Goal: Information Seeking & Learning: Check status

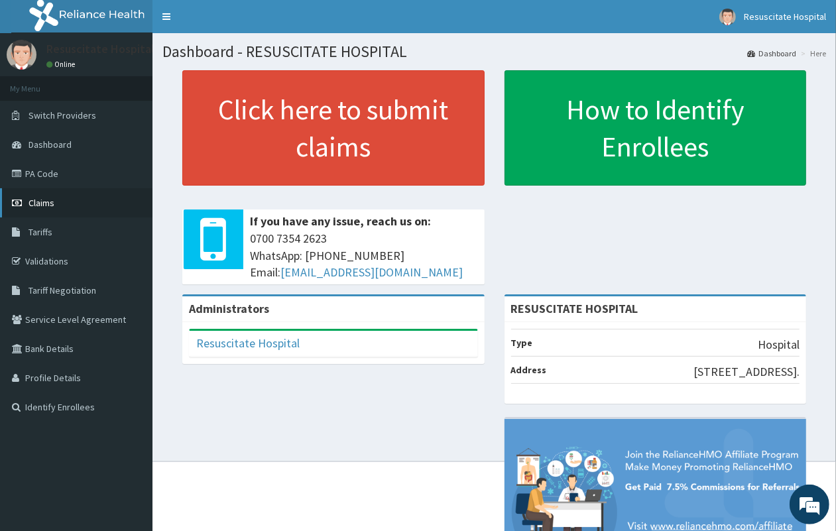
click at [45, 203] on span "Claims" at bounding box center [41, 203] width 26 height 12
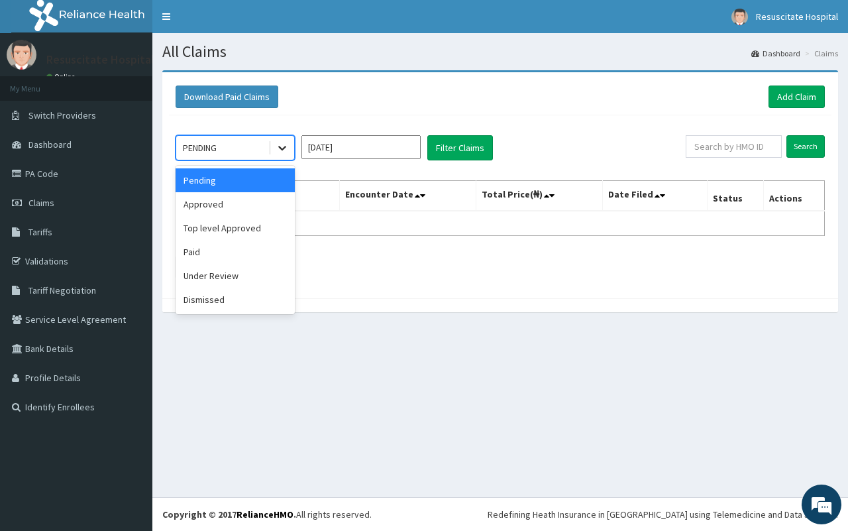
click at [282, 154] on icon at bounding box center [282, 147] width 13 height 13
click at [270, 178] on div "Pending" at bounding box center [235, 180] width 119 height 24
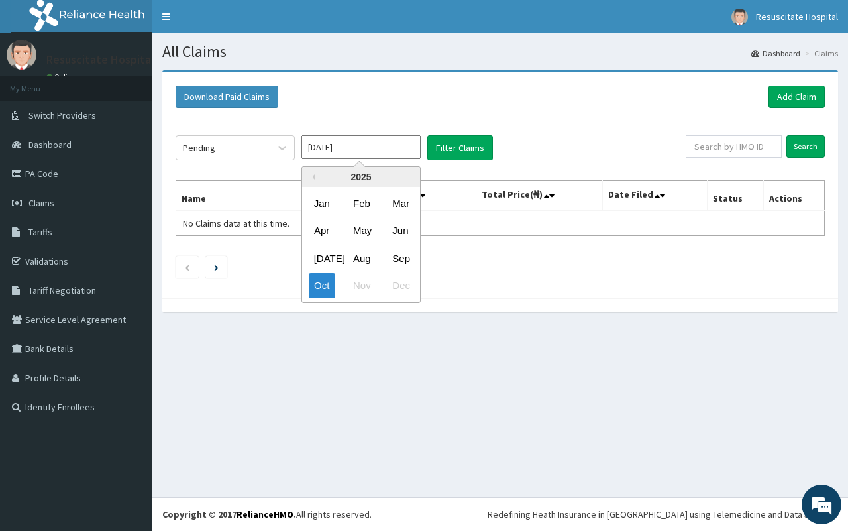
click at [336, 150] on input "[DATE]" at bounding box center [360, 147] width 119 height 24
click at [404, 257] on div "Sep" at bounding box center [400, 258] width 27 height 25
type input "Sep 2025"
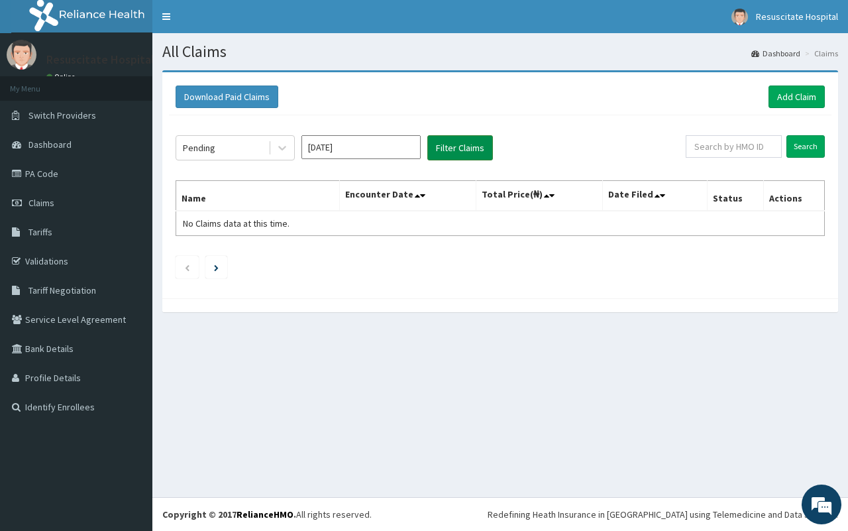
click at [464, 148] on button "Filter Claims" at bounding box center [460, 147] width 66 height 25
click at [462, 150] on button "Filter Claims" at bounding box center [460, 147] width 66 height 25
click at [199, 262] on ul at bounding box center [500, 267] width 649 height 23
click at [219, 270] on icon "Next page" at bounding box center [216, 267] width 5 height 7
click at [188, 272] on icon "Previous page" at bounding box center [187, 268] width 6 height 8
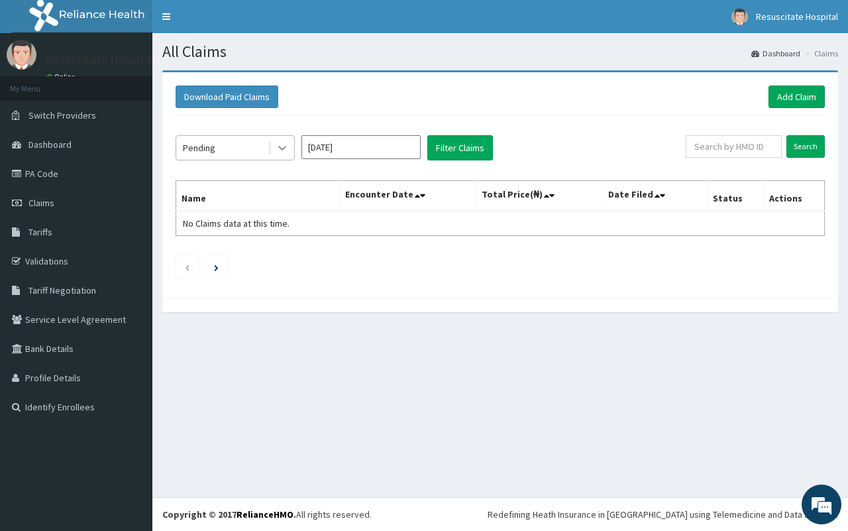
click at [293, 148] on div at bounding box center [282, 148] width 24 height 24
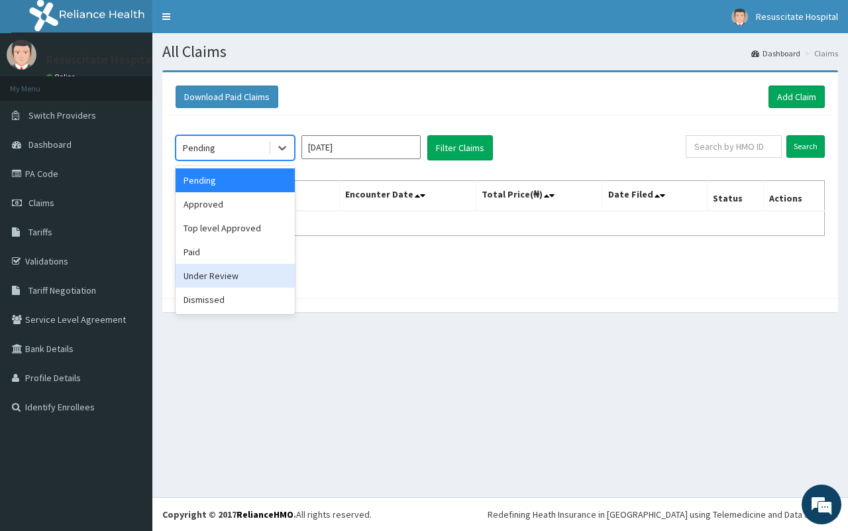
click at [210, 276] on div "Under Review" at bounding box center [235, 276] width 119 height 24
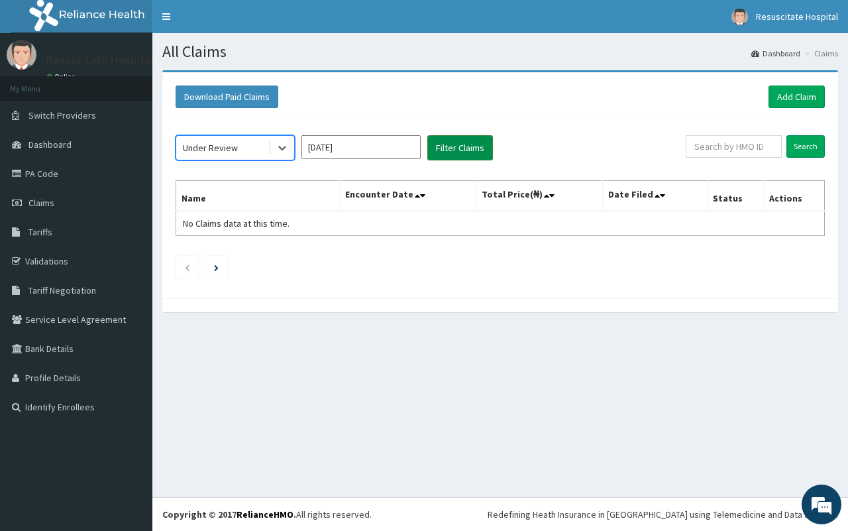
click at [451, 151] on button "Filter Claims" at bounding box center [460, 147] width 66 height 25
click at [44, 200] on span "Claims" at bounding box center [41, 203] width 26 height 12
click at [215, 269] on icon "Next page" at bounding box center [216, 267] width 5 height 7
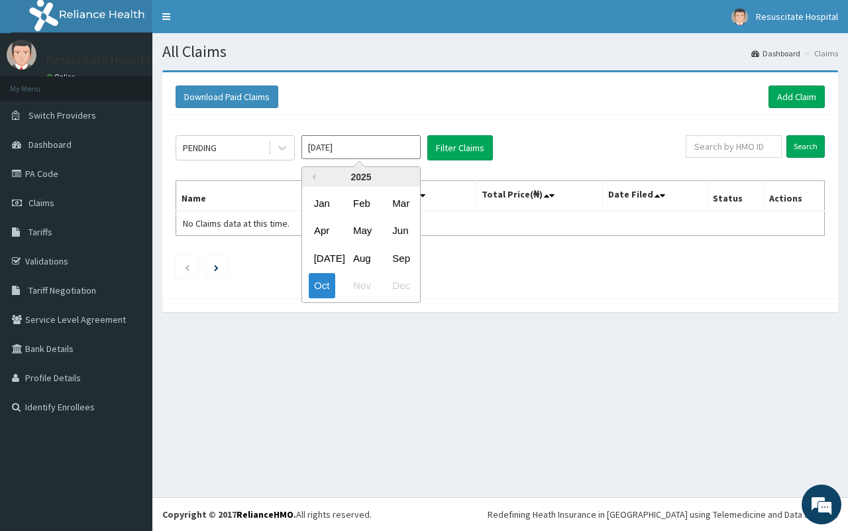
click at [381, 144] on input "[DATE]" at bounding box center [360, 147] width 119 height 24
click at [398, 256] on div "Sep" at bounding box center [400, 258] width 27 height 25
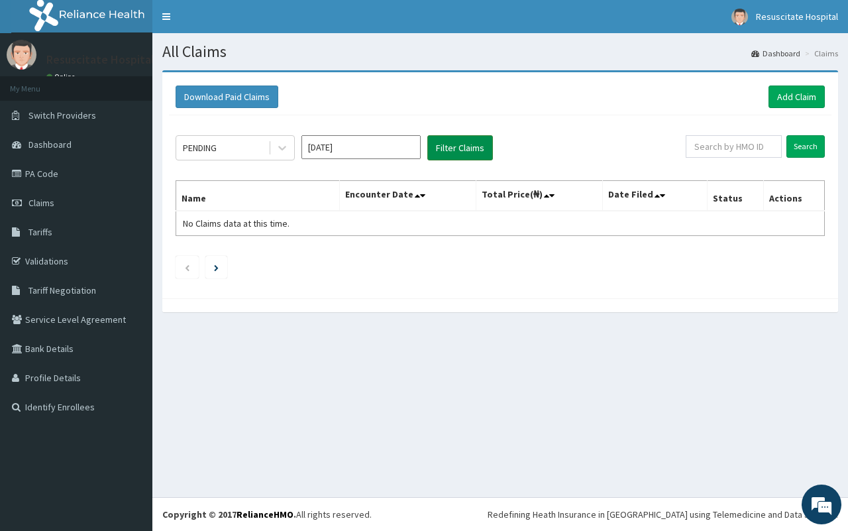
click at [452, 157] on button "Filter Claims" at bounding box center [460, 147] width 66 height 25
click at [452, 150] on button "Filter Claims" at bounding box center [460, 147] width 66 height 25
click at [160, 12] on link "Toggle navigation" at bounding box center [166, 16] width 28 height 33
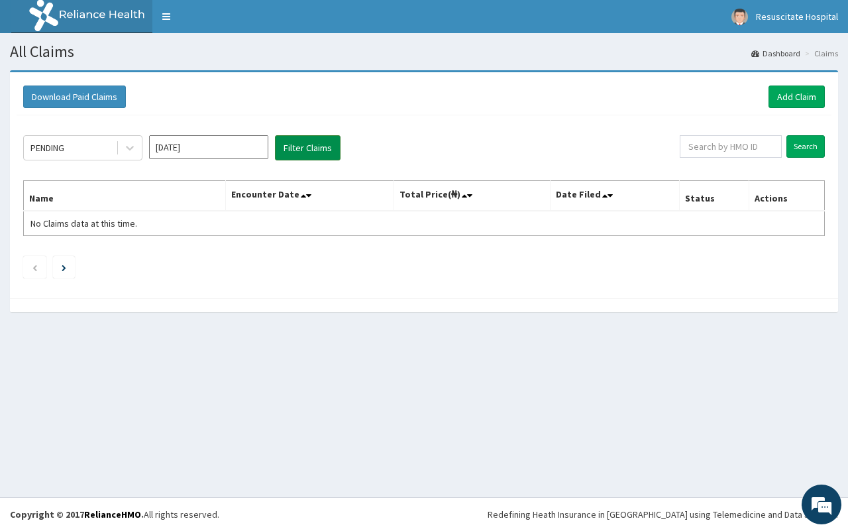
click at [301, 146] on button "Filter Claims" at bounding box center [308, 147] width 66 height 25
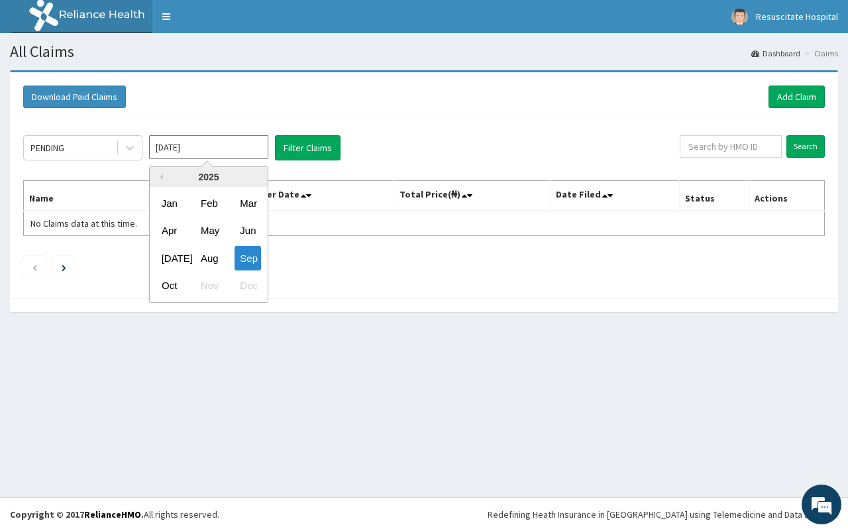
click at [255, 142] on input "Sep 2025" at bounding box center [208, 147] width 119 height 24
click at [161, 285] on div "Oct" at bounding box center [169, 286] width 27 height 25
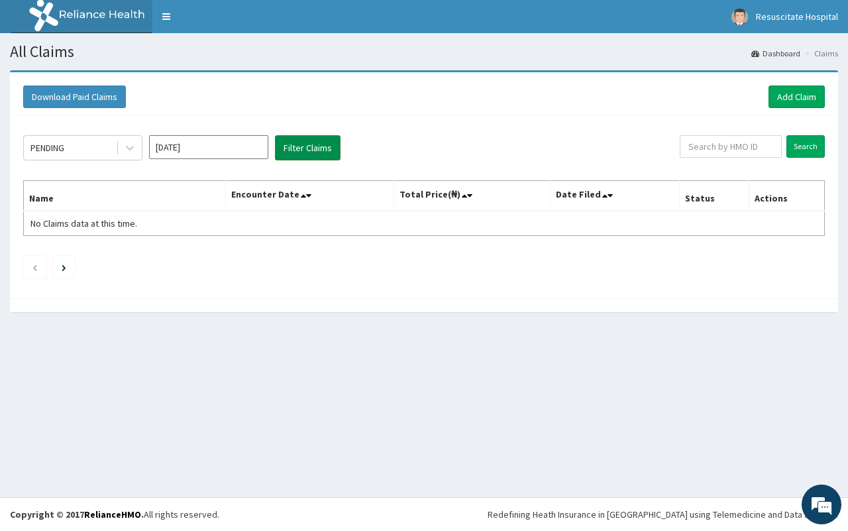
click at [302, 151] on button "Filter Claims" at bounding box center [308, 147] width 66 height 25
click at [299, 151] on button "Filter Claims" at bounding box center [308, 147] width 66 height 25
click at [229, 150] on input "[DATE]" at bounding box center [208, 147] width 119 height 24
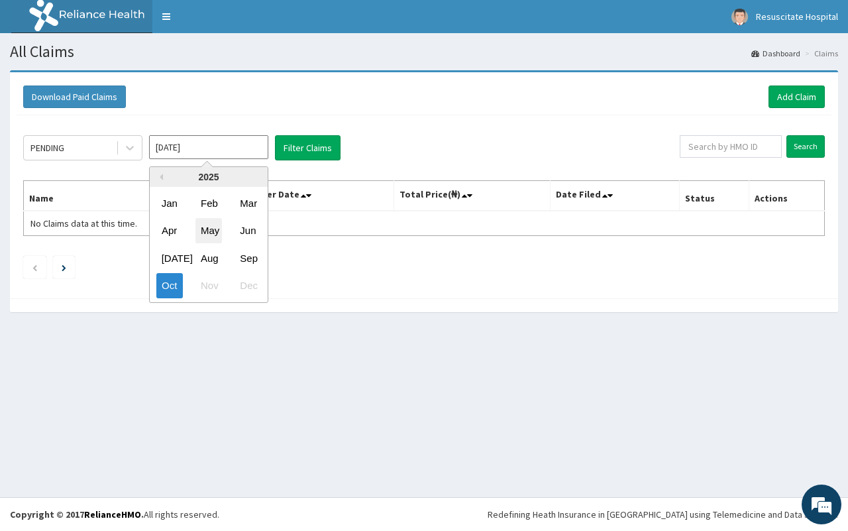
drag, startPoint x: 205, startPoint y: 229, endPoint x: 227, endPoint y: 193, distance: 41.9
click at [206, 229] on div "May" at bounding box center [208, 231] width 27 height 25
type input "May 2025"
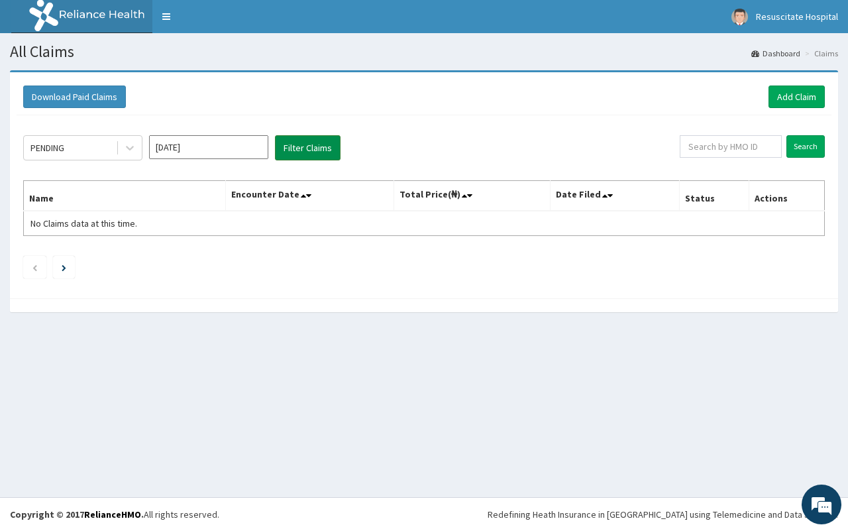
click at [296, 150] on button "Filter Claims" at bounding box center [308, 147] width 66 height 25
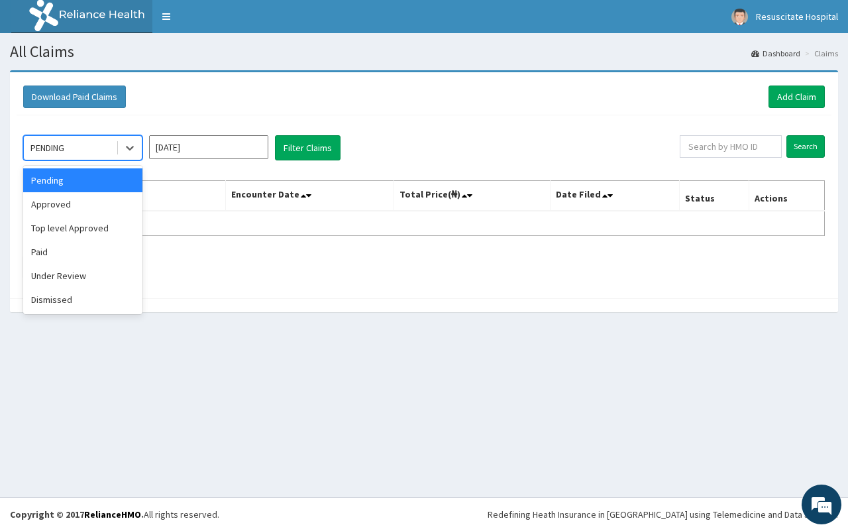
click at [50, 146] on div "PENDING" at bounding box center [47, 147] width 34 height 13
click at [58, 201] on div "Approved" at bounding box center [82, 204] width 119 height 24
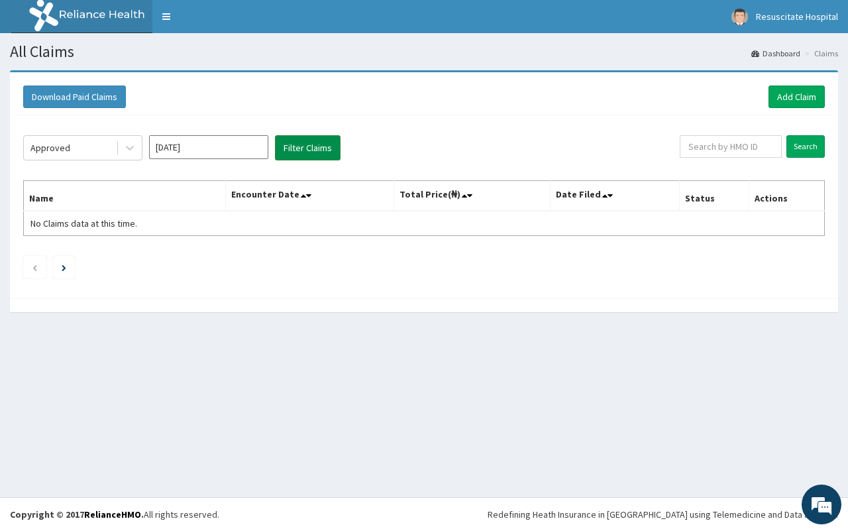
click at [298, 154] on button "Filter Claims" at bounding box center [308, 147] width 66 height 25
click at [157, 11] on link "Toggle navigation" at bounding box center [166, 16] width 28 height 33
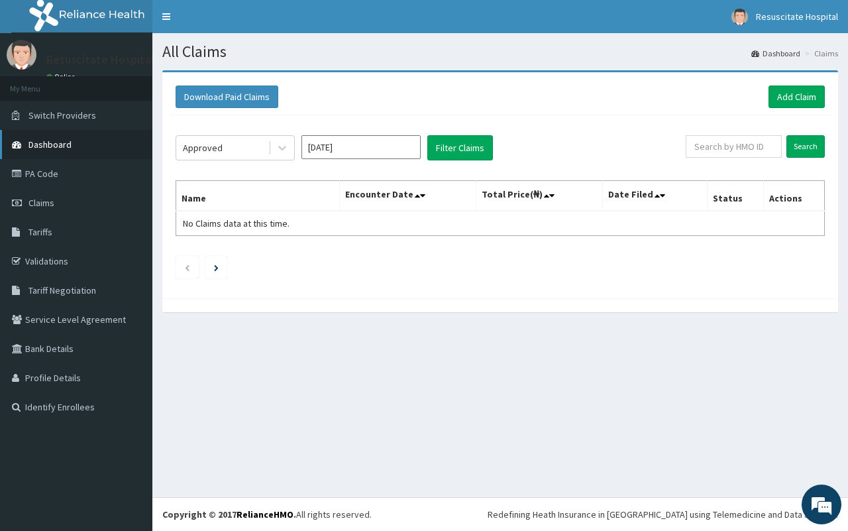
click at [60, 146] on span "Dashboard" at bounding box center [49, 144] width 43 height 12
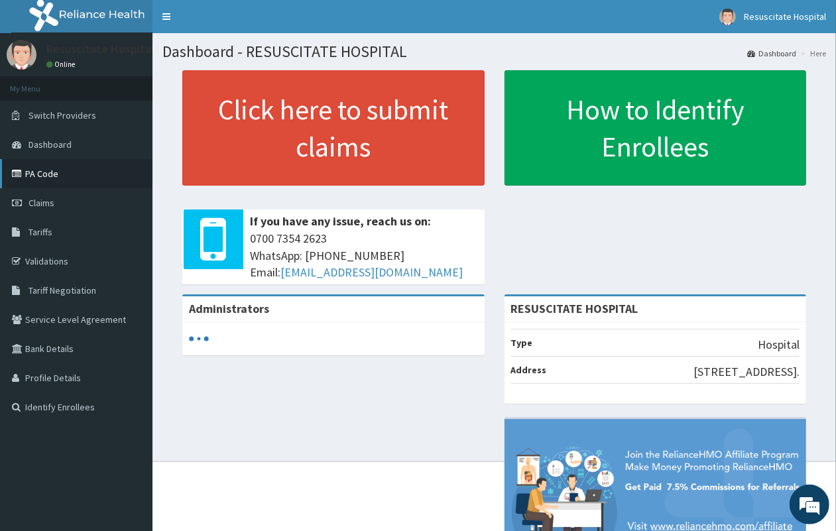
click at [51, 180] on link "PA Code" at bounding box center [76, 173] width 152 height 29
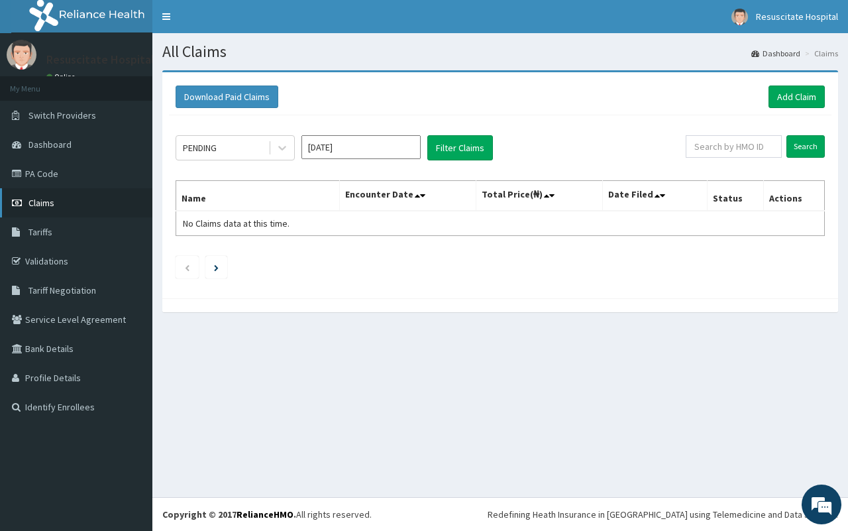
click at [28, 207] on span "Claims" at bounding box center [41, 203] width 26 height 12
click at [48, 173] on link "PA Code" at bounding box center [76, 173] width 152 height 29
